Goal: Navigation & Orientation: Find specific page/section

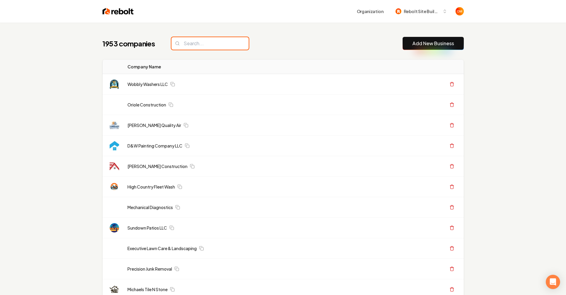
click at [208, 39] on input "search" at bounding box center [209, 43] width 77 height 12
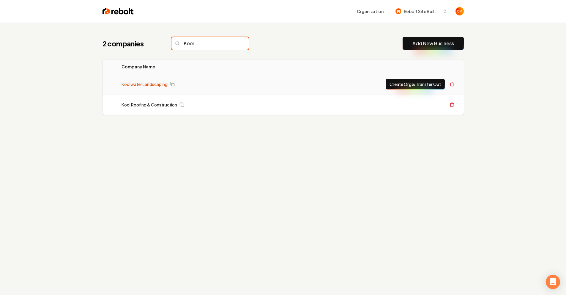
type input "Kool"
click at [150, 85] on link "Koolwater Landscaping" at bounding box center [144, 84] width 46 height 6
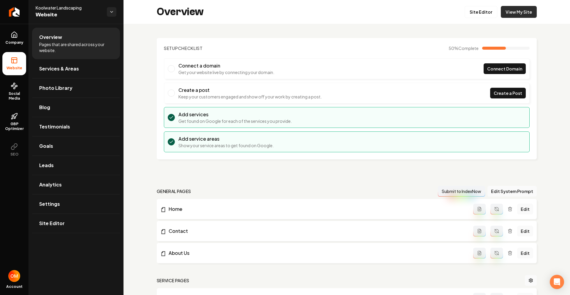
click at [514, 16] on link "View My Site" at bounding box center [519, 12] width 36 height 12
click at [466, 13] on link "Site Editor" at bounding box center [481, 12] width 33 height 12
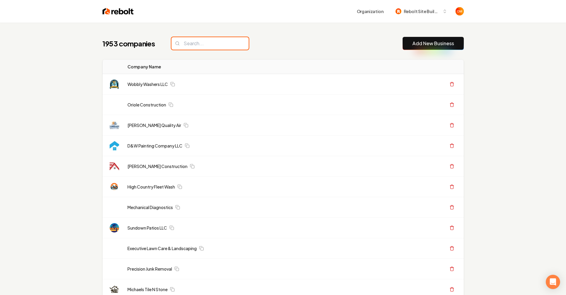
click at [195, 49] on input "search" at bounding box center [209, 43] width 77 height 12
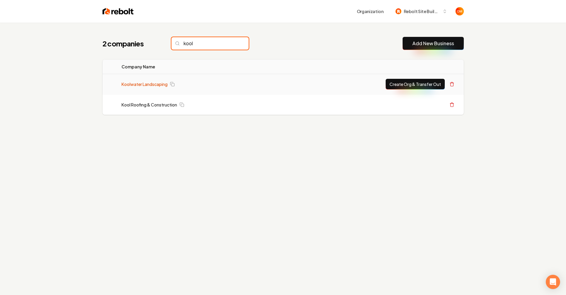
type input "kool"
click at [154, 86] on link "Koolwater Landscaping" at bounding box center [144, 84] width 46 height 6
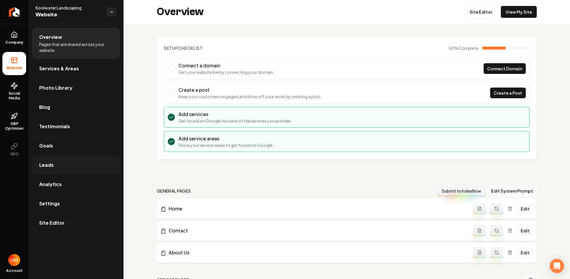
click at [79, 157] on link "Leads" at bounding box center [76, 165] width 88 height 19
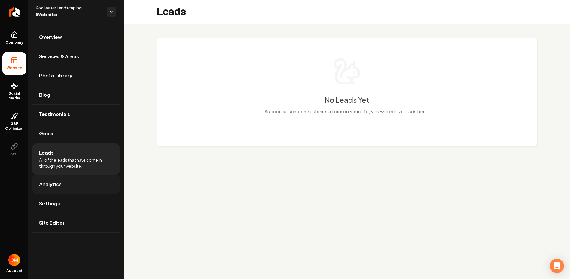
click at [75, 179] on link "Analytics" at bounding box center [76, 184] width 88 height 19
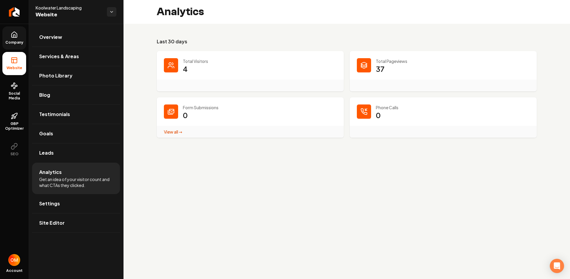
click at [13, 41] on span "Company" at bounding box center [14, 42] width 23 height 5
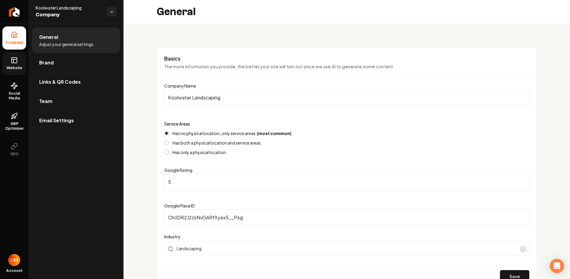
click at [17, 66] on span "Website" at bounding box center [14, 68] width 20 height 5
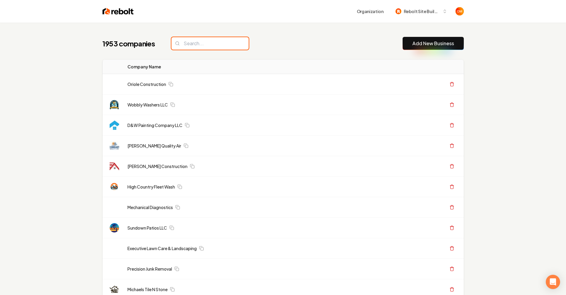
click at [231, 46] on input "search" at bounding box center [209, 43] width 77 height 12
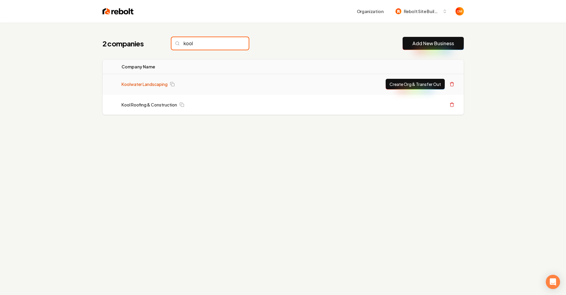
type input "kool"
click at [143, 86] on link "Koolwater Landscaping" at bounding box center [144, 84] width 46 height 6
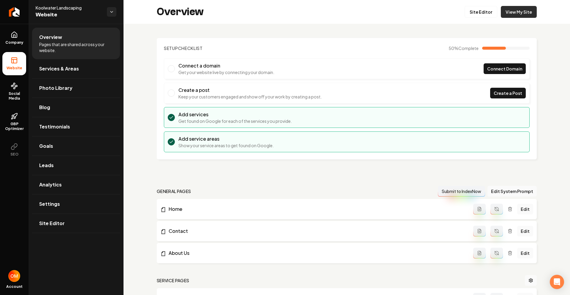
click at [518, 11] on link "View My Site" at bounding box center [519, 12] width 36 height 12
